Goal: Task Accomplishment & Management: Use online tool/utility

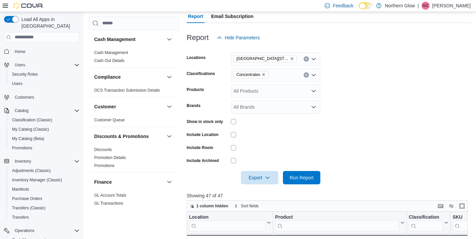
scroll to position [71, 0]
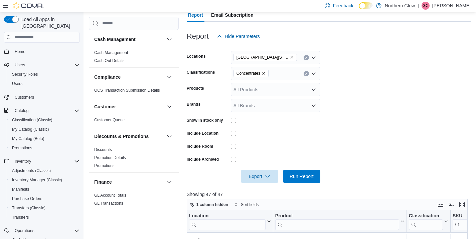
click at [265, 74] on icon "Remove Concentrates from selection in this group" at bounding box center [263, 73] width 4 height 4
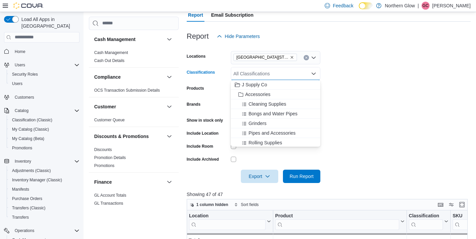
click at [262, 75] on div "All Classifications" at bounding box center [275, 73] width 89 height 13
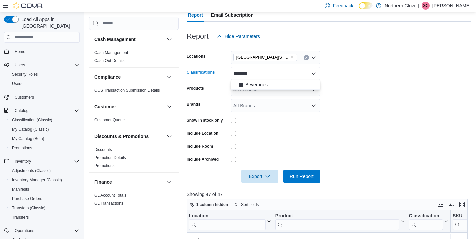
type input "********"
click at [286, 83] on div "Beverages" at bounding box center [275, 84] width 81 height 7
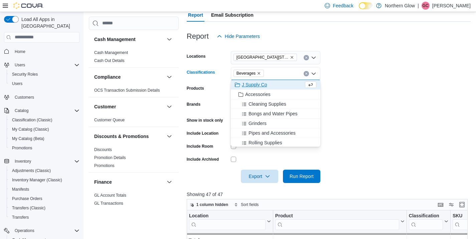
click at [365, 126] on form "Locations [GEOGRAPHIC_DATA] [STREET_ADDRESS] Classifications Beverages Combo bo…" at bounding box center [329, 113] width 284 height 140
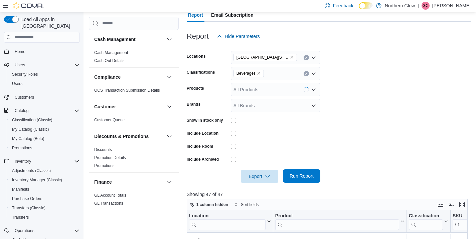
click at [296, 176] on span "Run Report" at bounding box center [301, 176] width 24 height 7
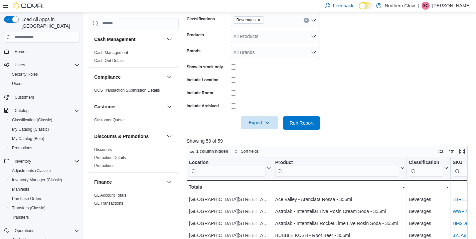
click at [262, 122] on span "Export" at bounding box center [259, 122] width 29 height 13
click at [260, 150] on span "Export to Csv" at bounding box center [260, 149] width 30 height 5
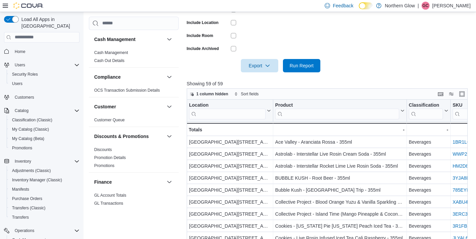
scroll to position [184, 0]
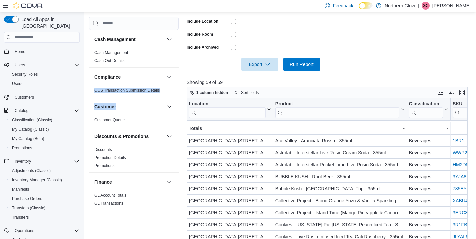
drag, startPoint x: 176, startPoint y: 76, endPoint x: 176, endPoint y: 102, distance: 25.1
click at [176, 102] on div "Cash Management Cash Management Cash Out Details Compliance OCS Transaction Sub…" at bounding box center [134, 120] width 90 height 180
drag, startPoint x: 175, startPoint y: 45, endPoint x: 176, endPoint y: 60, distance: 15.1
click at [176, 60] on div "Cash Management Cash Management Cash Out Details" at bounding box center [134, 48] width 90 height 37
drag, startPoint x: 176, startPoint y: 56, endPoint x: 180, endPoint y: 71, distance: 14.7
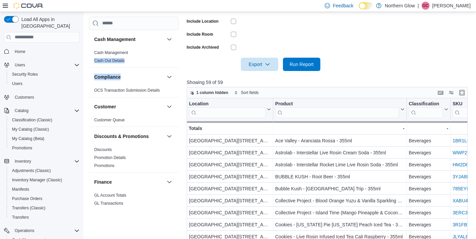
click at [176, 76] on div "Cash Management Cash Management Cash Out Details Compliance OCS Transaction Sub…" at bounding box center [134, 120] width 90 height 180
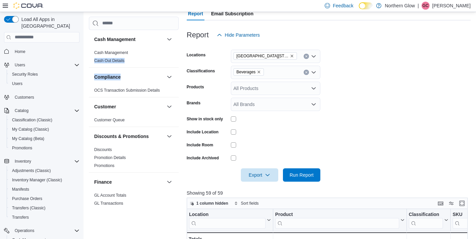
scroll to position [72, 0]
click at [259, 72] on icon "Remove Beverages from selection in this group" at bounding box center [259, 72] width 4 height 4
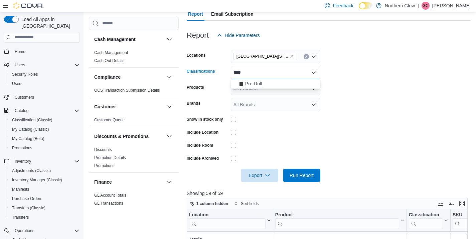
type input "***"
click at [282, 86] on div "Pre-Roll" at bounding box center [275, 83] width 81 height 7
click at [298, 176] on span "Run Report" at bounding box center [301, 175] width 24 height 7
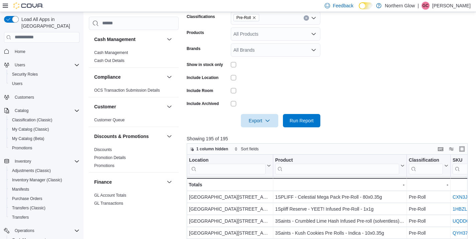
scroll to position [128, 0]
click at [260, 122] on span "Export" at bounding box center [259, 119] width 29 height 13
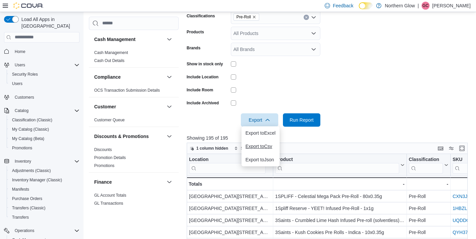
click at [261, 148] on span "Export to Csv" at bounding box center [260, 146] width 30 height 5
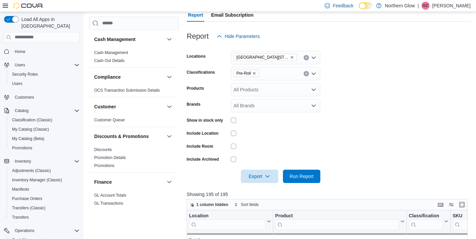
scroll to position [72, 0]
click at [255, 72] on icon "Remove Pre-Roll from selection in this group" at bounding box center [254, 73] width 4 height 4
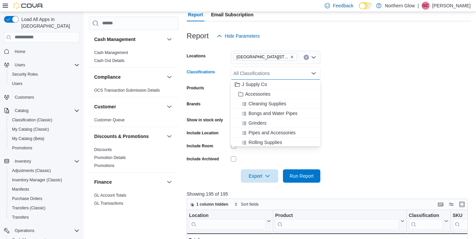
click at [267, 72] on div "All Classifications Combo box. Selected. Combo box input. All Classifications. …" at bounding box center [275, 73] width 89 height 13
click at [269, 76] on div "All Classifications Combo box. Selected. Combo box input. All Classifications. …" at bounding box center [275, 73] width 89 height 13
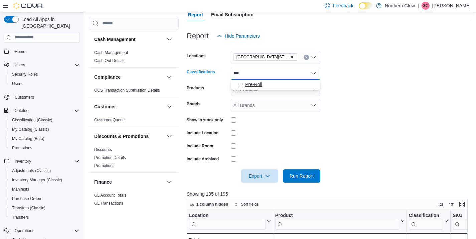
type input "***"
click at [276, 82] on div "Pre-Roll" at bounding box center [275, 84] width 81 height 7
click at [306, 175] on span "Run Report" at bounding box center [301, 176] width 24 height 7
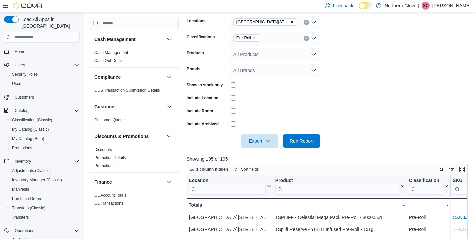
scroll to position [107, 0]
click at [267, 136] on span "Export" at bounding box center [259, 140] width 29 height 13
click at [259, 167] on span "Export to Csv" at bounding box center [260, 167] width 30 height 5
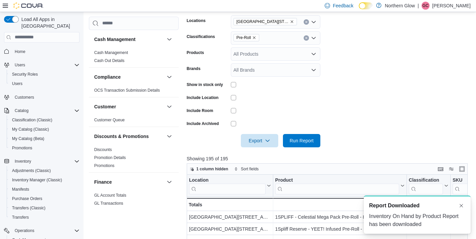
scroll to position [0, 0]
